Goal: Information Seeking & Learning: Learn about a topic

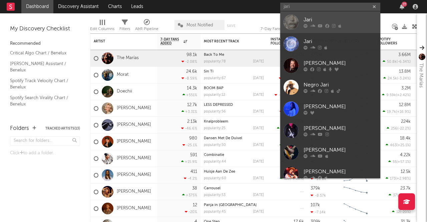
type input "jari"
click at [318, 18] on div "Jari" at bounding box center [340, 20] width 73 height 8
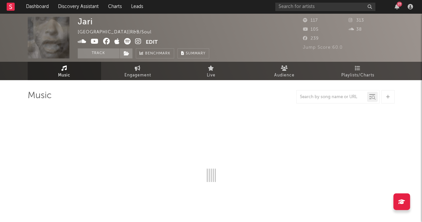
click at [334, 1] on div "77" at bounding box center [345, 6] width 140 height 13
click at [322, 7] on input "text" at bounding box center [325, 7] width 100 height 8
type input "jari"
select select "1w"
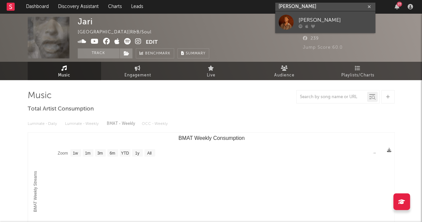
type input "[PERSON_NAME]"
click at [313, 21] on div "[PERSON_NAME]" at bounding box center [335, 20] width 73 height 8
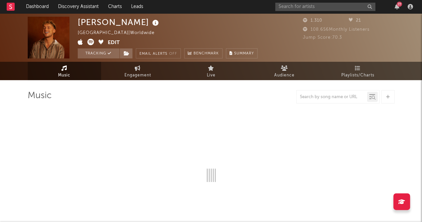
select select "6m"
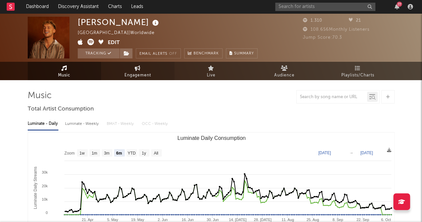
click at [145, 72] on span "Engagement" at bounding box center [137, 75] width 27 height 8
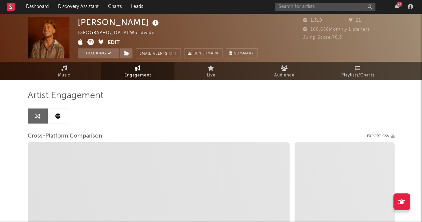
select select "1w"
select select "1m"
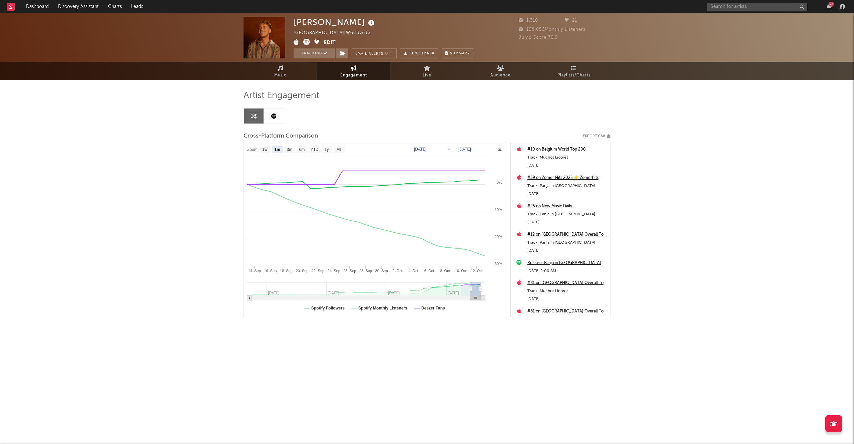
click at [290, 69] on link "Music" at bounding box center [280, 71] width 73 height 18
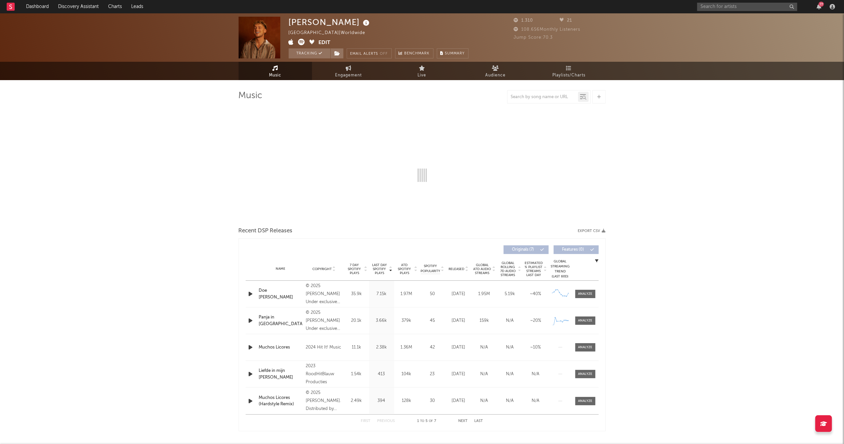
select select "6m"
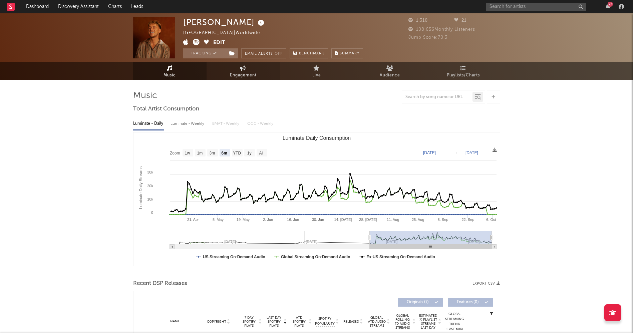
click at [244, 65] on icon at bounding box center [243, 67] width 6 height 5
select select "1w"
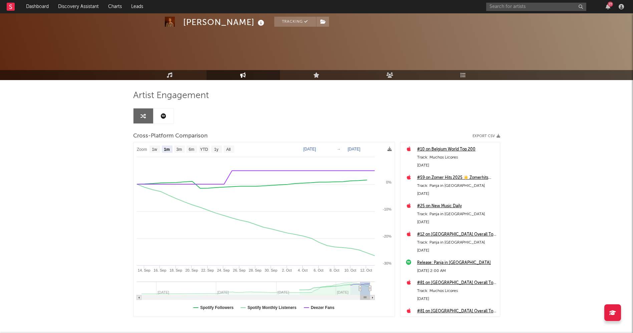
scroll to position [31, 0]
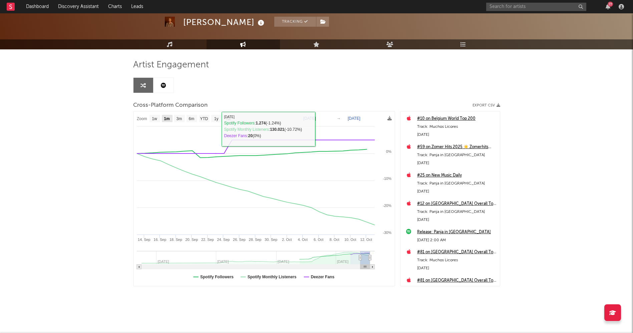
click at [171, 118] on rect at bounding box center [167, 118] width 11 height 7
select select "1m"
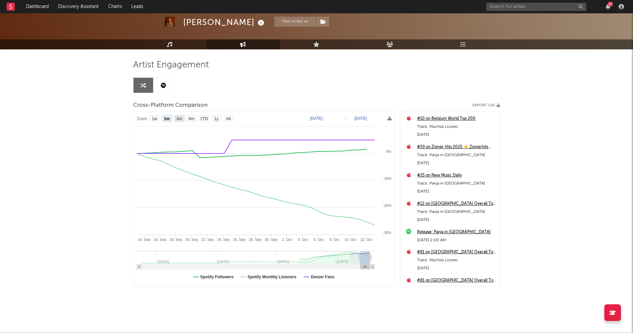
select select "3m"
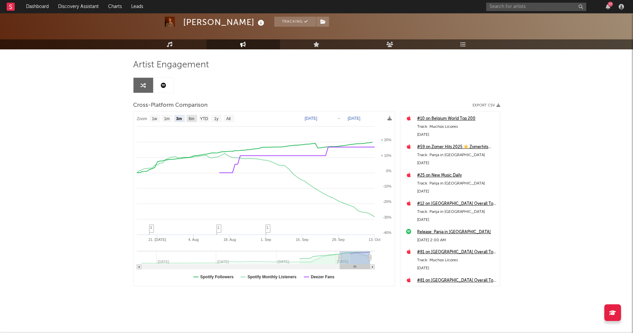
click at [193, 116] on text "6m" at bounding box center [192, 118] width 6 height 5
select select "6m"
type input "[DATE]"
select select "6m"
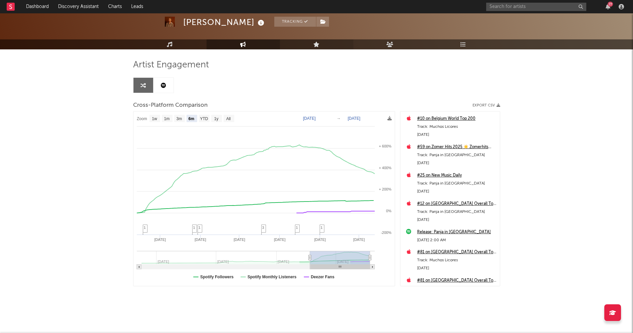
click at [332, 42] on link "Live" at bounding box center [316, 44] width 73 height 10
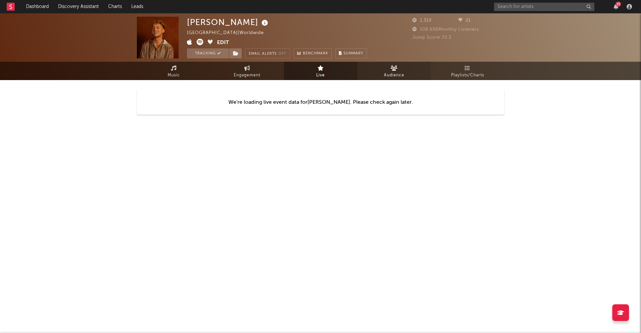
click at [411, 71] on link "Audience" at bounding box center [393, 71] width 73 height 18
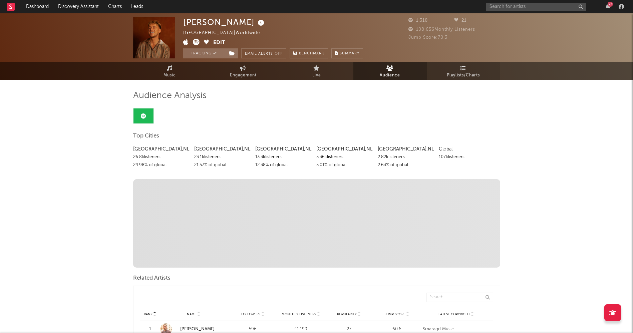
click at [427, 72] on span "Playlists/Charts" at bounding box center [463, 75] width 33 height 8
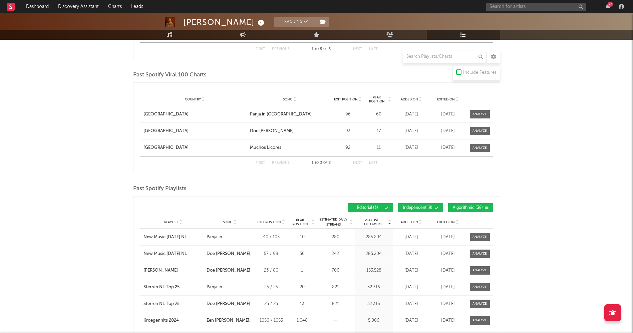
scroll to position [468, 0]
